Goal: Information Seeking & Learning: Learn about a topic

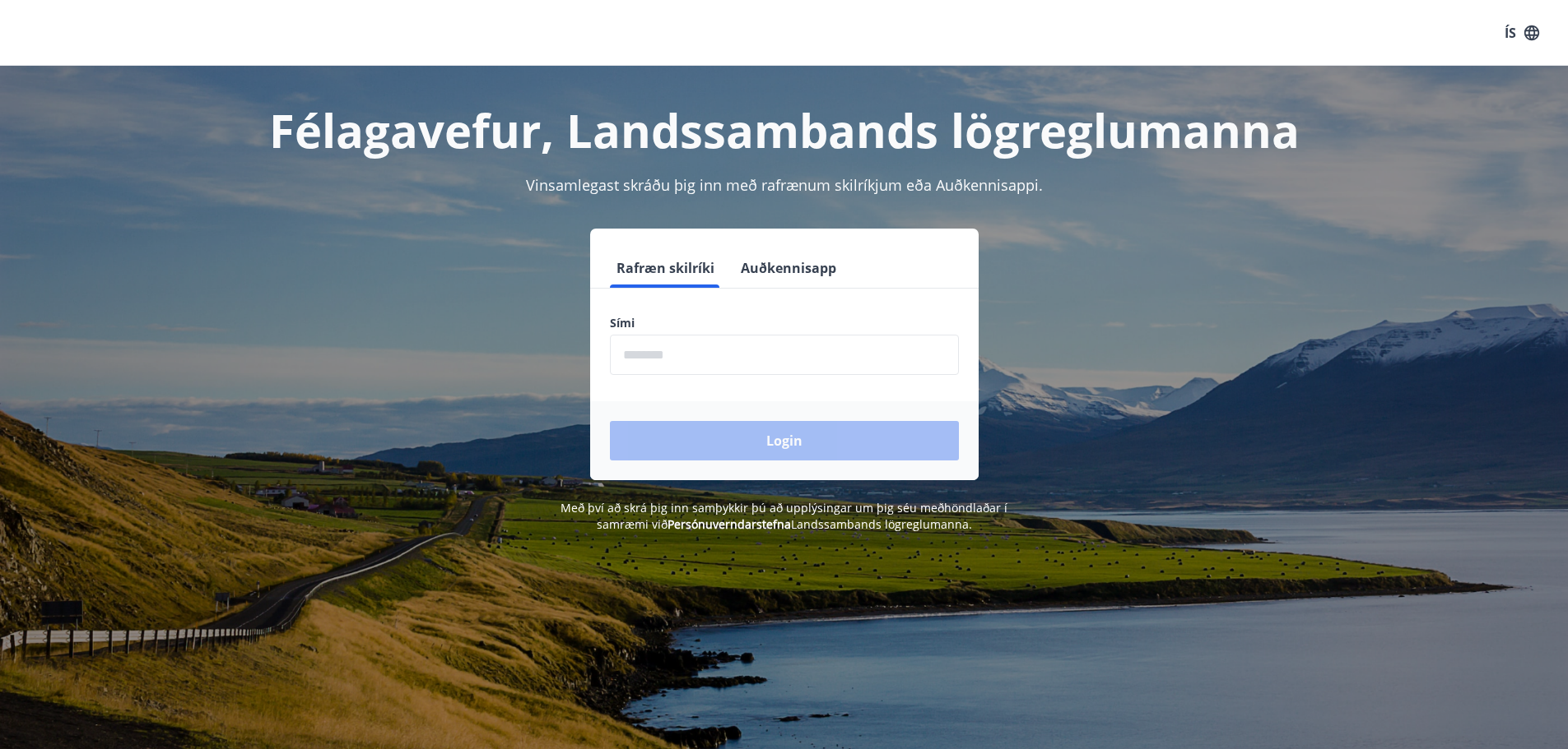
click at [845, 264] on div "Rafræn skilríki Auðkennisapp" at bounding box center [785, 268] width 389 height 40
click at [831, 268] on button "Auðkennisapp" at bounding box center [788, 268] width 109 height 40
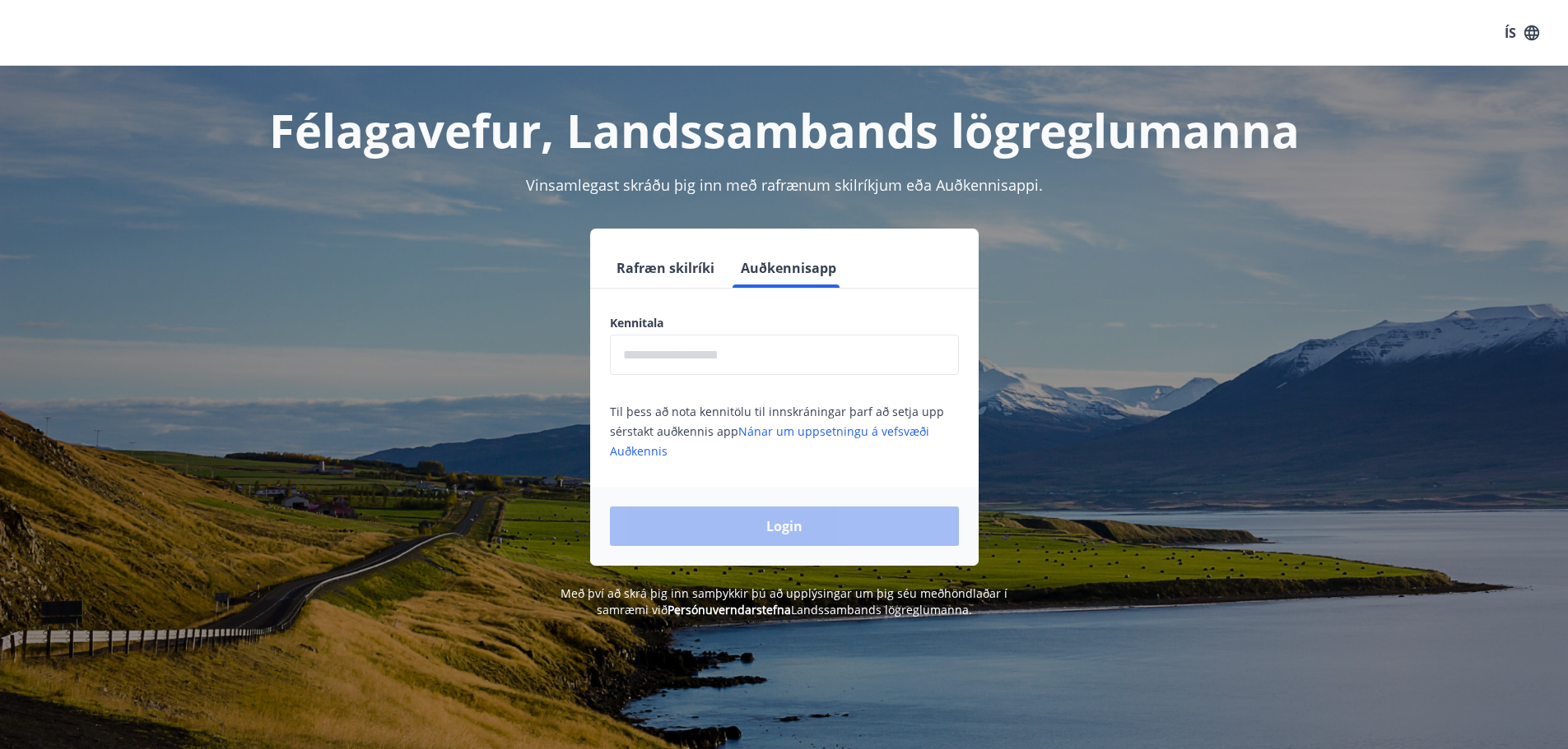
click at [758, 362] on input "text" at bounding box center [784, 355] width 349 height 40
type input "**********"
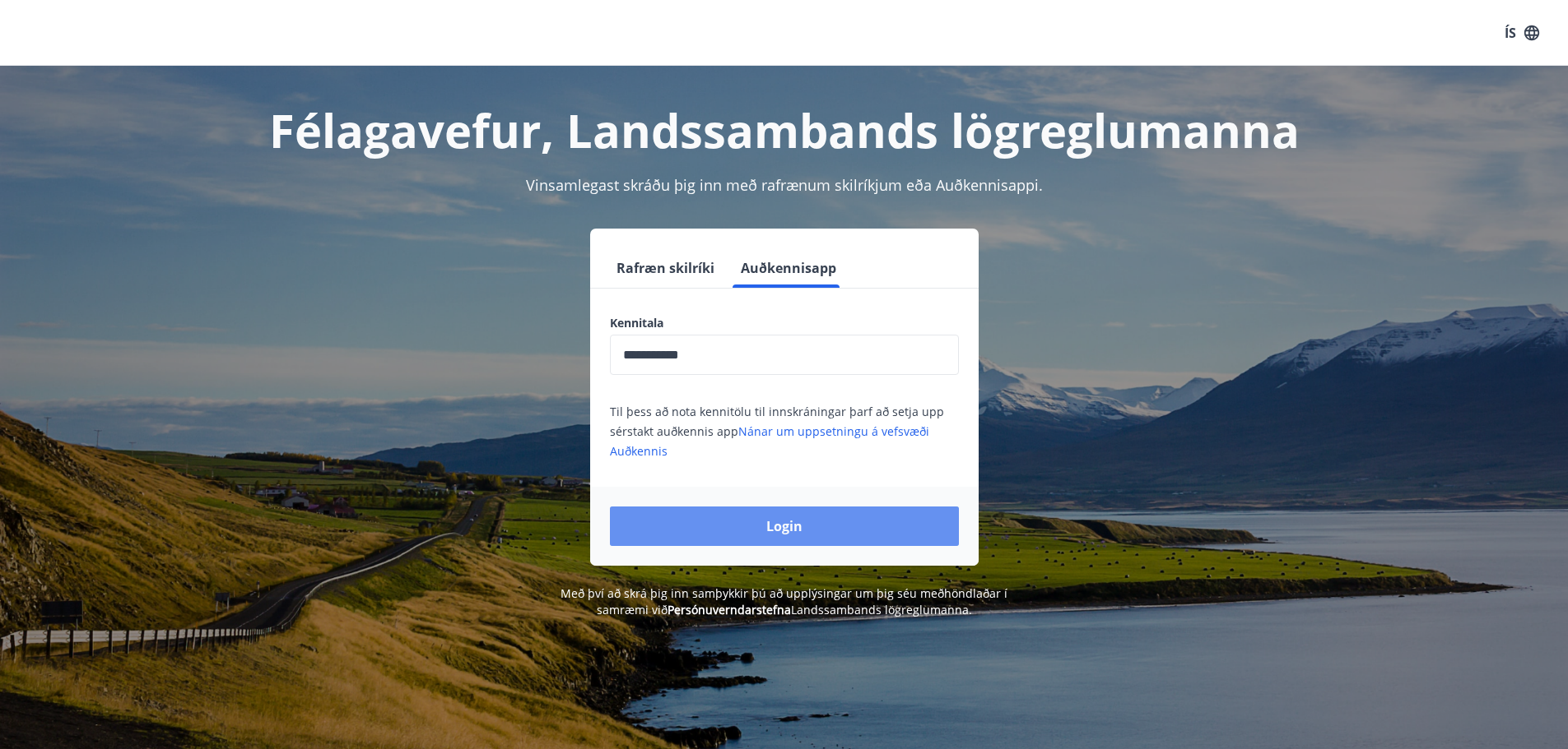
drag, startPoint x: 768, startPoint y: 529, endPoint x: 789, endPoint y: 528, distance: 21.0
click at [768, 530] on button "Login" at bounding box center [784, 527] width 349 height 40
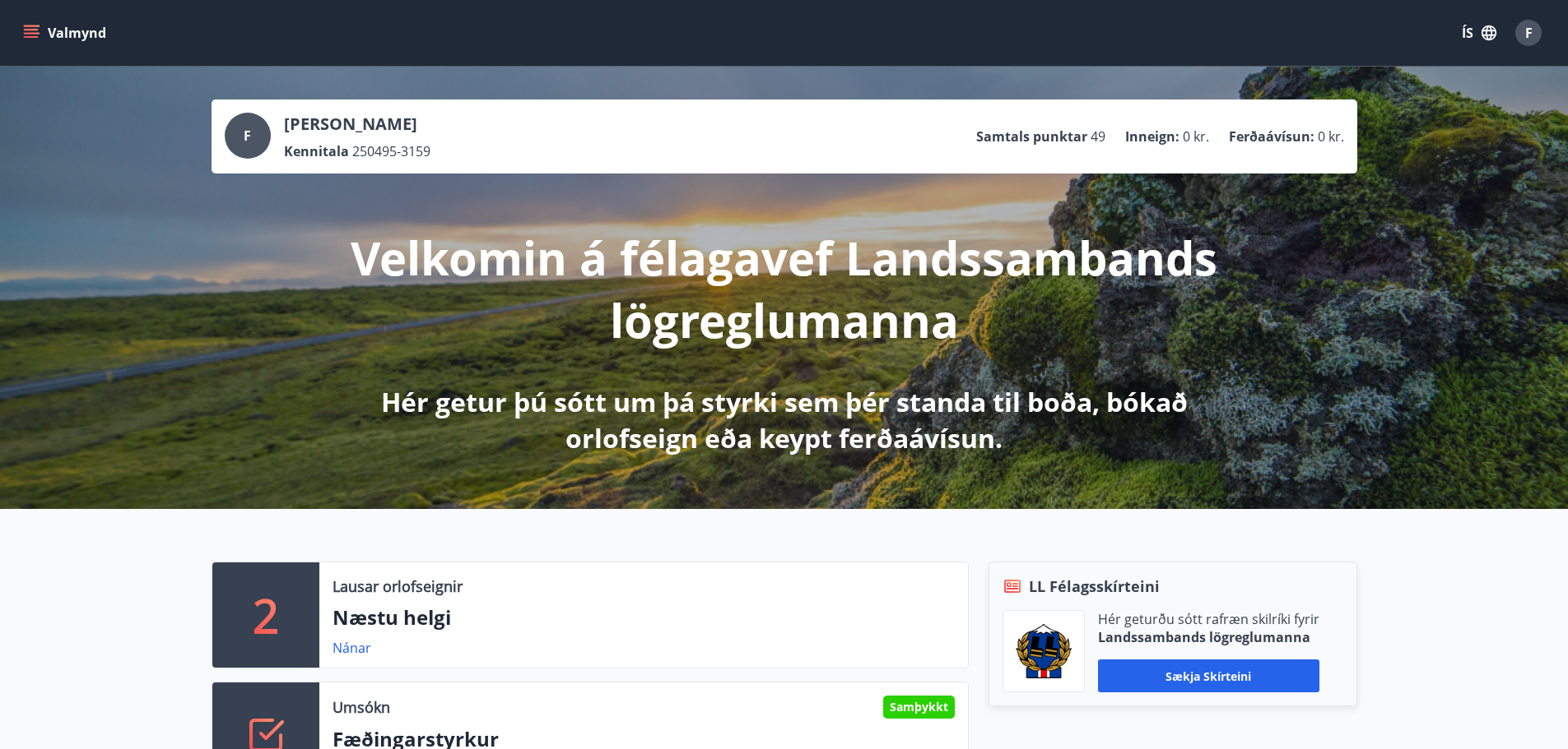
click at [36, 29] on icon "menu" at bounding box center [31, 30] width 15 height 2
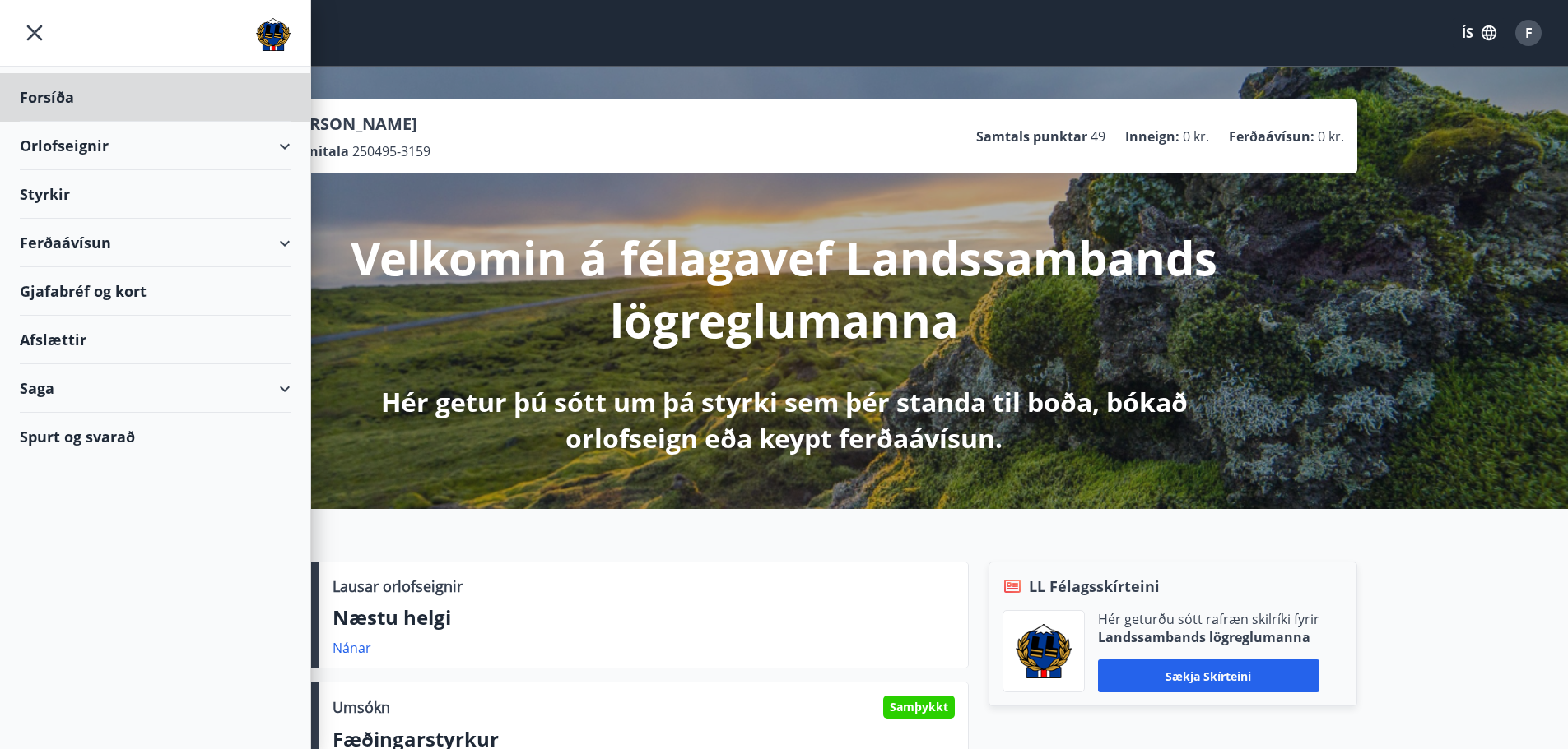
click at [57, 192] on div "Styrkir" at bounding box center [155, 194] width 271 height 49
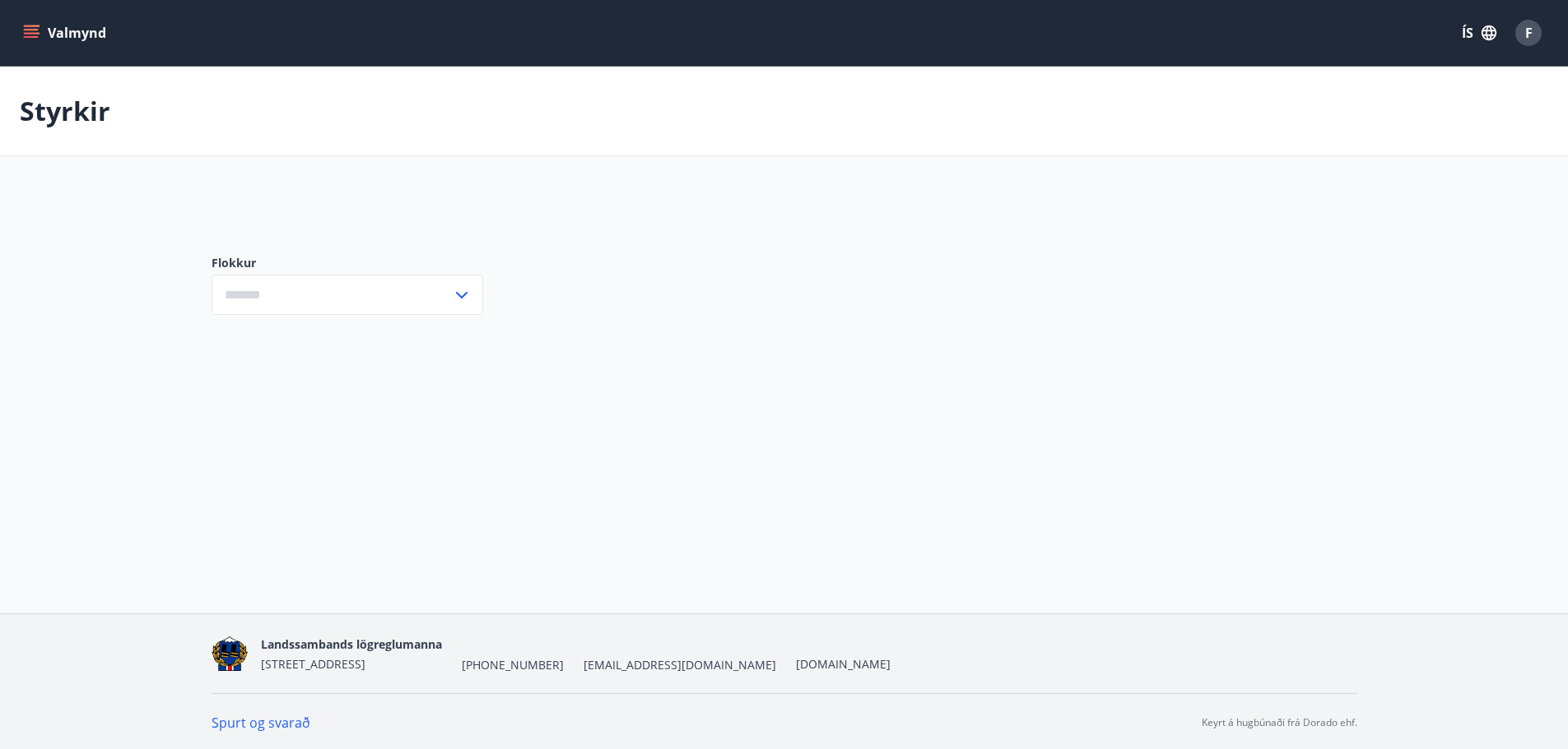
type input "***"
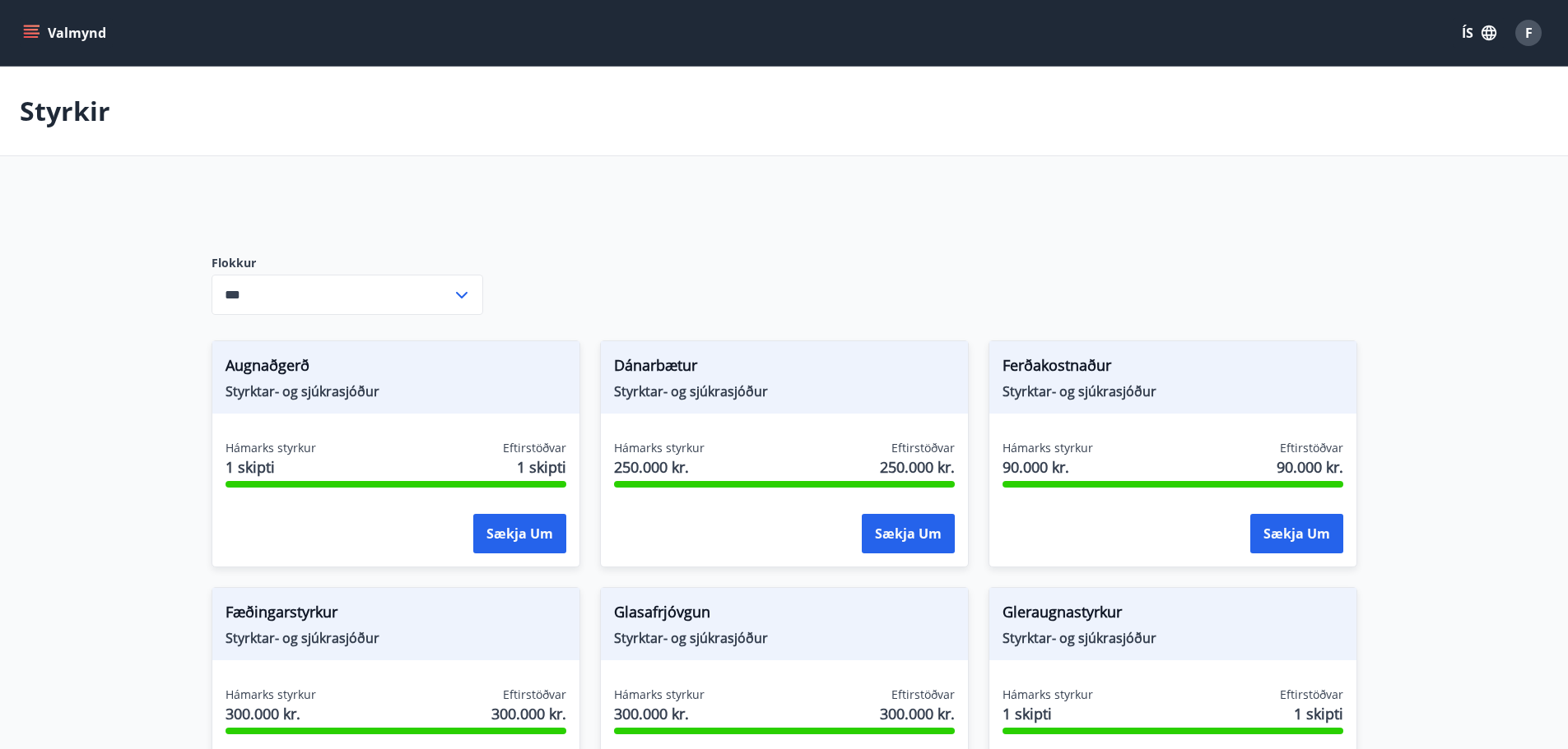
click at [36, 32] on icon "menu" at bounding box center [31, 33] width 16 height 16
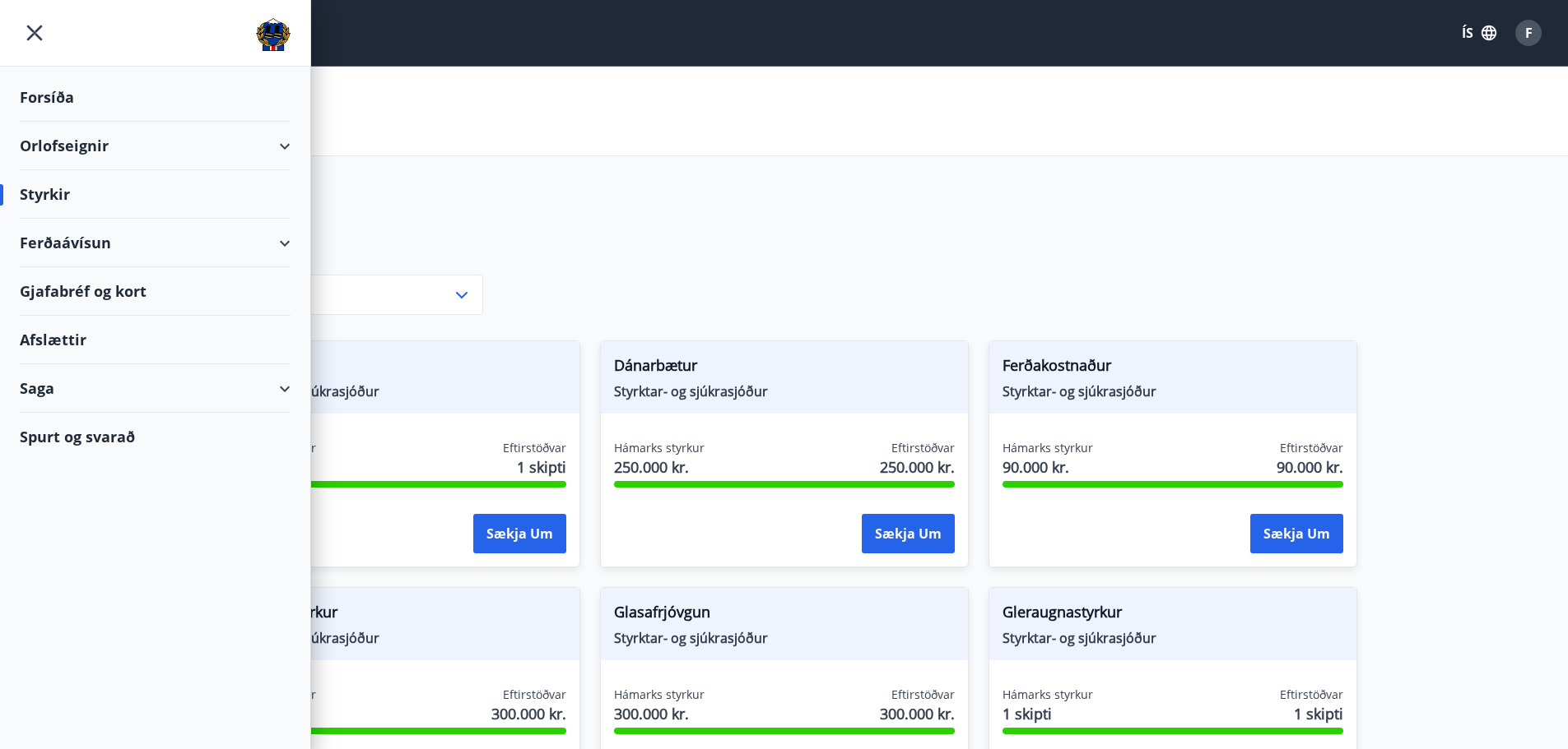
click at [61, 350] on div "Afslættir" at bounding box center [155, 340] width 271 height 49
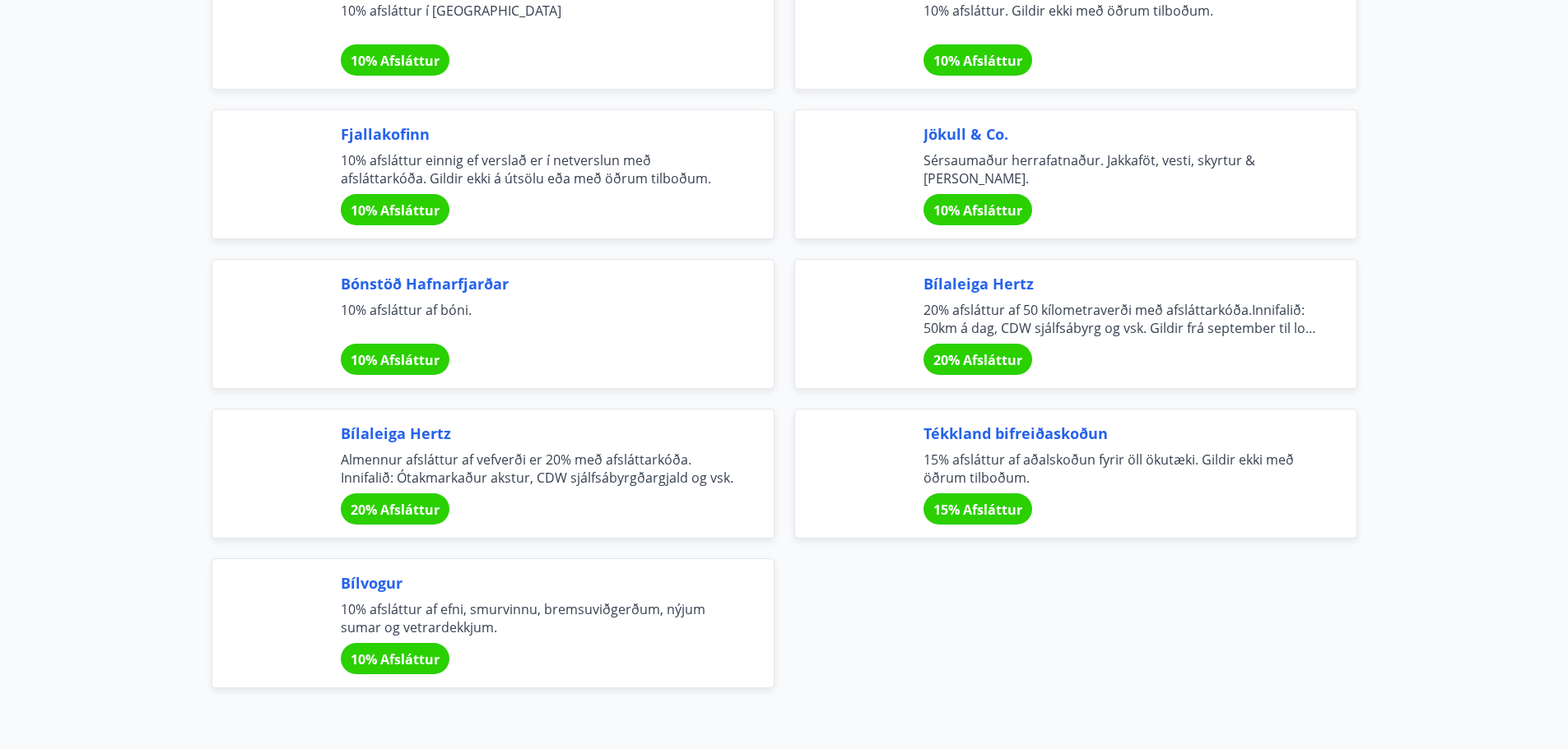
scroll to position [5347, 0]
